Goal: Information Seeking & Learning: Learn about a topic

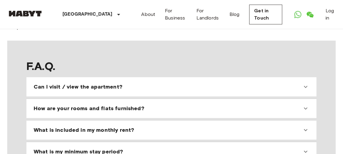
scroll to position [517, 0]
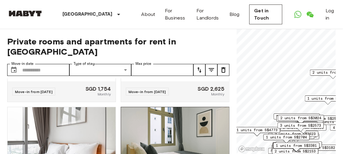
scroll to position [164, 0]
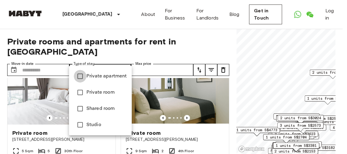
type input "**********"
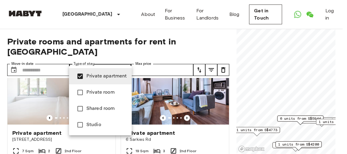
click at [228, 119] on div at bounding box center [173, 77] width 347 height 154
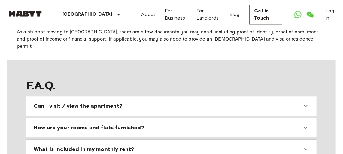
scroll to position [519, 0]
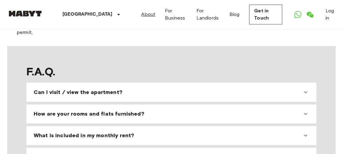
click at [141, 16] on link "About" at bounding box center [148, 14] width 14 height 7
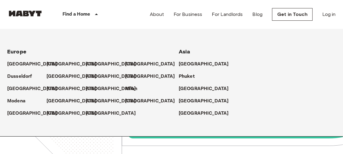
click at [94, 15] on icon at bounding box center [96, 14] width 7 height 7
click at [96, 14] on icon at bounding box center [96, 15] width 3 height 2
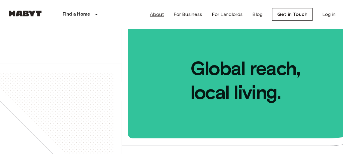
click at [160, 16] on link "About" at bounding box center [157, 14] width 14 height 7
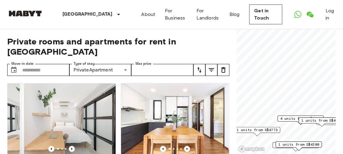
scroll to position [519, 0]
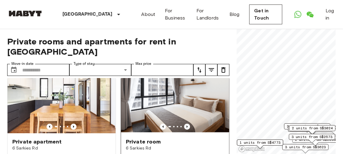
scroll to position [136, 0]
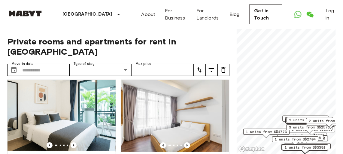
scroll to position [276, 0]
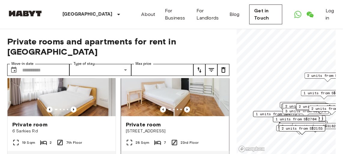
scroll to position [303, 0]
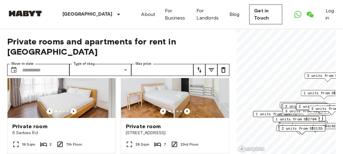
click at [315, 118] on span "1 units from S$2704" at bounding box center [296, 119] width 41 height 5
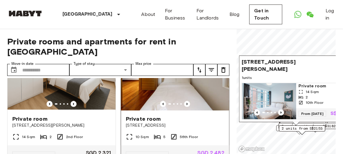
scroll to position [603, 0]
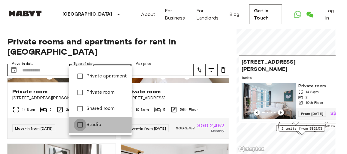
type input "******"
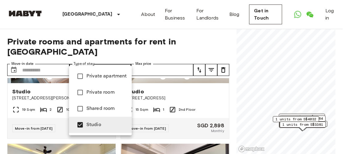
click at [214, 86] on div at bounding box center [173, 77] width 347 height 154
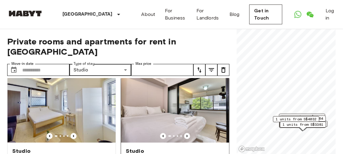
scroll to position [685, 0]
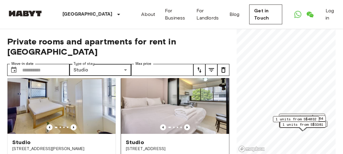
click at [194, 114] on img at bounding box center [175, 98] width 108 height 72
click at [47, 64] on input "Move-in date" at bounding box center [45, 70] width 47 height 12
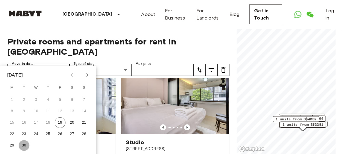
click at [24, 143] on button "30" at bounding box center [24, 145] width 11 height 11
type input "**********"
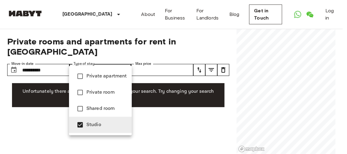
click at [177, 61] on div at bounding box center [173, 77] width 347 height 154
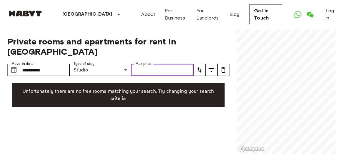
drag, startPoint x: 176, startPoint y: 60, endPoint x: 145, endPoint y: 58, distance: 30.7
click at [169, 64] on input "Max price" at bounding box center [162, 70] width 62 height 12
type input "****"
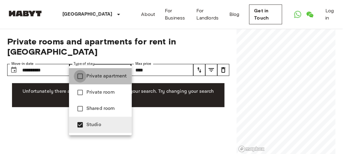
type input "**********"
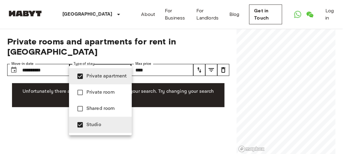
click at [211, 60] on div at bounding box center [173, 77] width 347 height 154
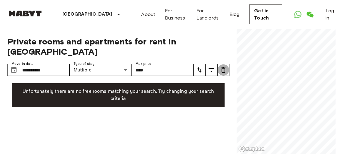
click at [225, 67] on icon "tune" at bounding box center [223, 69] width 4 height 5
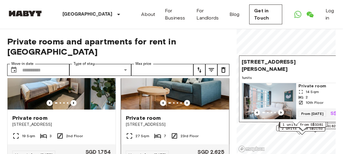
scroll to position [54, 0]
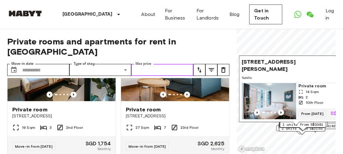
click at [181, 64] on input "Max price" at bounding box center [162, 70] width 62 height 12
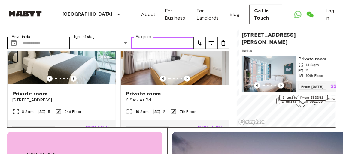
scroll to position [300, 0]
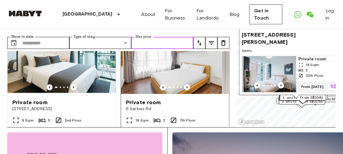
click at [158, 54] on img at bounding box center [175, 58] width 108 height 72
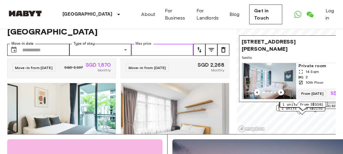
scroll to position [0, 0]
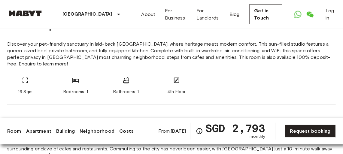
scroll to position [246, 0]
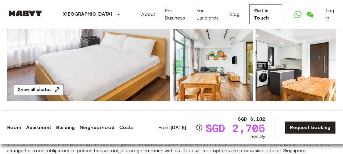
scroll to position [164, 0]
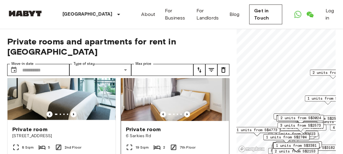
scroll to position [273, 0]
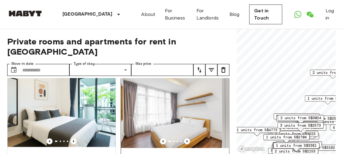
click at [170, 108] on img at bounding box center [175, 112] width 108 height 72
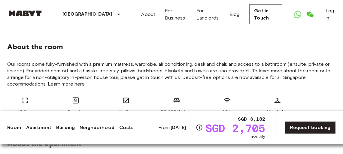
scroll to position [136, 0]
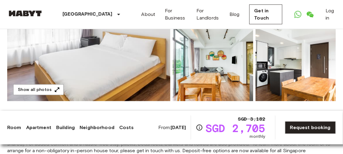
click at [113, 62] on img at bounding box center [88, 21] width 163 height 160
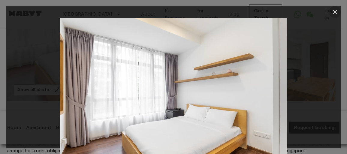
drag, startPoint x: 336, startPoint y: 10, endPoint x: 319, endPoint y: 16, distance: 18.4
click at [336, 10] on icon "button" at bounding box center [335, 11] width 7 height 7
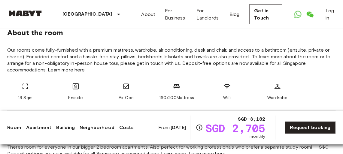
scroll to position [218, 0]
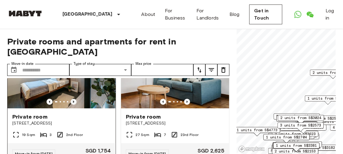
scroll to position [54, 0]
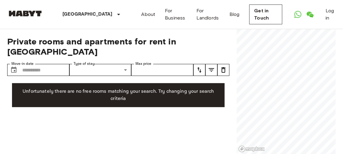
click at [232, 127] on div "Private rooms and apartments for rent in [GEOGRAPHIC_DATA] Move-in date ​ Move-…" at bounding box center [171, 91] width 329 height 125
click at [257, 145] on div at bounding box center [286, 91] width 99 height 125
click at [236, 85] on div "Private rooms and apartments for rent in [GEOGRAPHIC_DATA] Move-in date ​ Move-…" at bounding box center [171, 91] width 329 height 125
